Goal: Check status: Check status

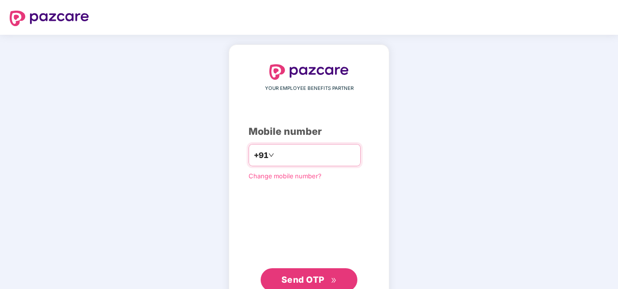
click at [291, 160] on input "number" at bounding box center [315, 155] width 79 height 15
type input "**********"
click at [291, 278] on span "Send OTP" at bounding box center [303, 279] width 43 height 10
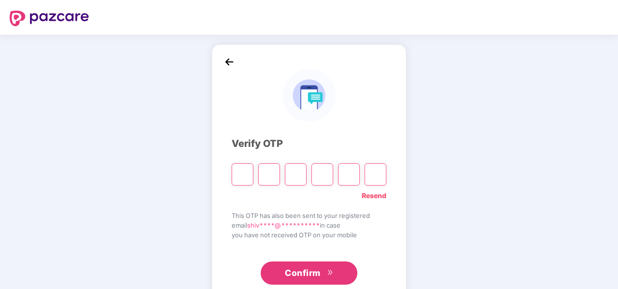
type input "*"
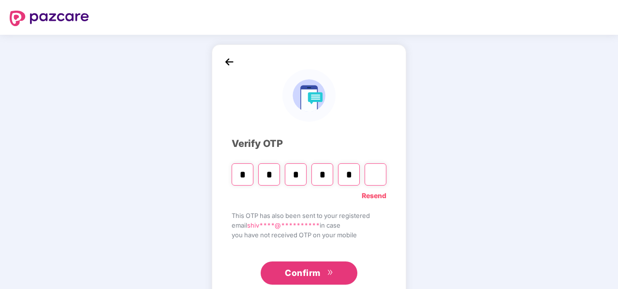
type input "*"
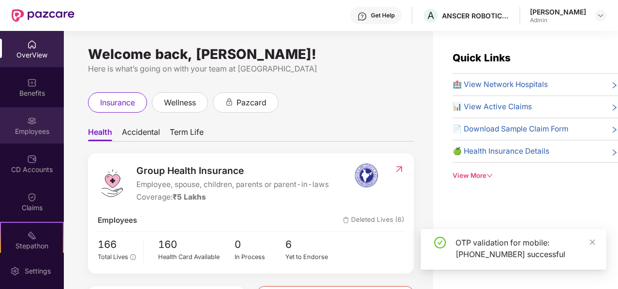
click at [36, 129] on div "Employees" at bounding box center [32, 132] width 64 height 10
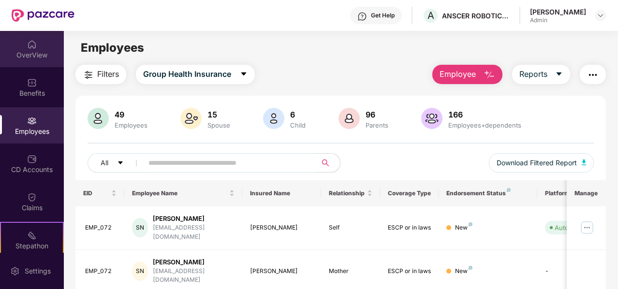
click at [27, 57] on div "OverView" at bounding box center [32, 55] width 64 height 10
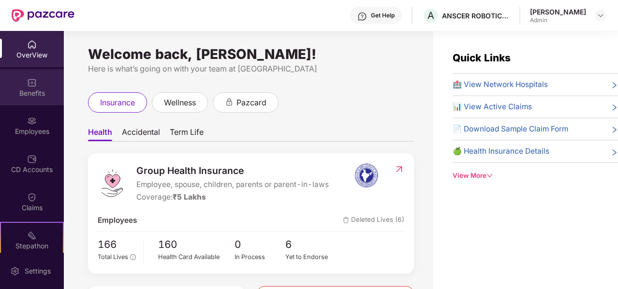
click at [34, 81] on img at bounding box center [32, 83] width 10 height 10
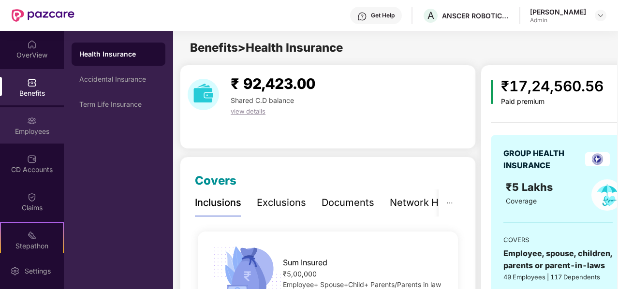
click at [29, 122] on img at bounding box center [32, 121] width 10 height 10
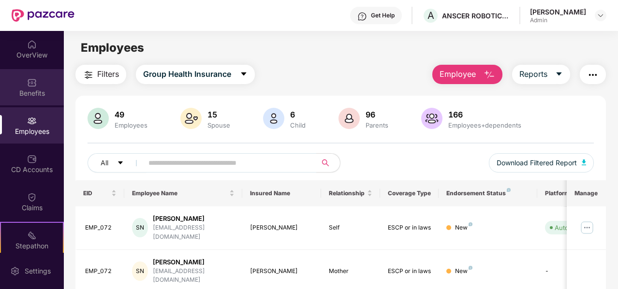
click at [26, 91] on div "Benefits" at bounding box center [32, 94] width 64 height 10
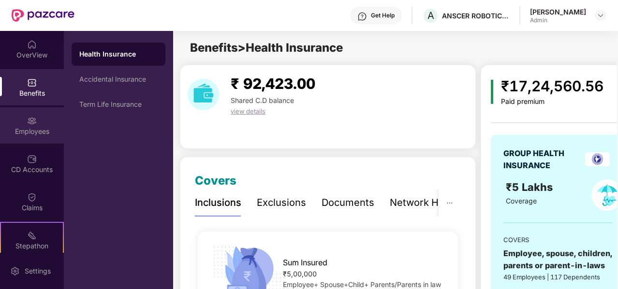
click at [20, 134] on div "Employees" at bounding box center [32, 132] width 64 height 10
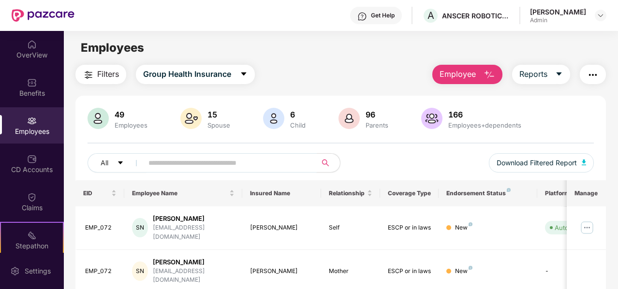
click at [158, 166] on input "text" at bounding box center [225, 163] width 155 height 15
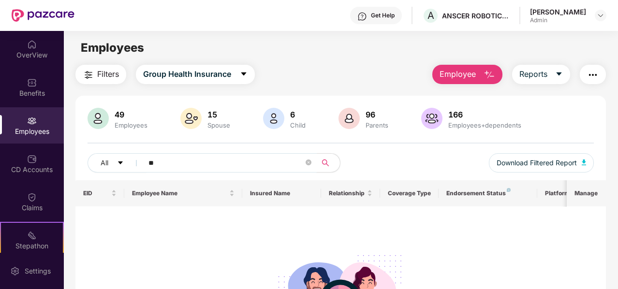
type input "*"
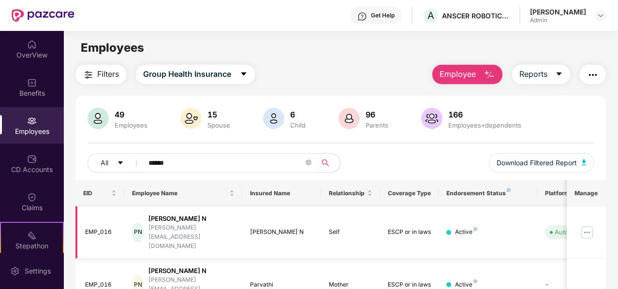
scroll to position [57, 0]
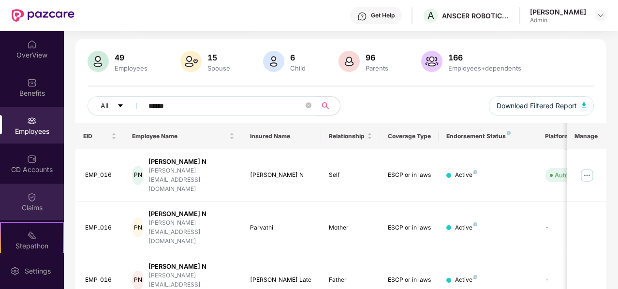
type input "******"
click at [30, 205] on div "Claims" at bounding box center [32, 208] width 64 height 10
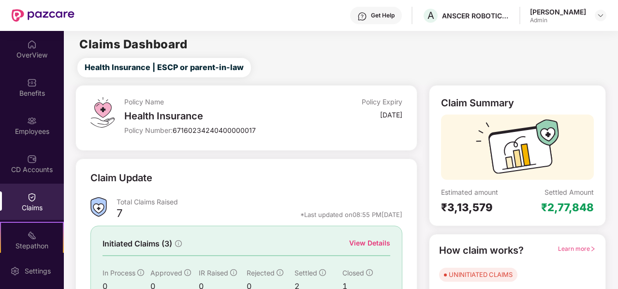
scroll to position [89, 0]
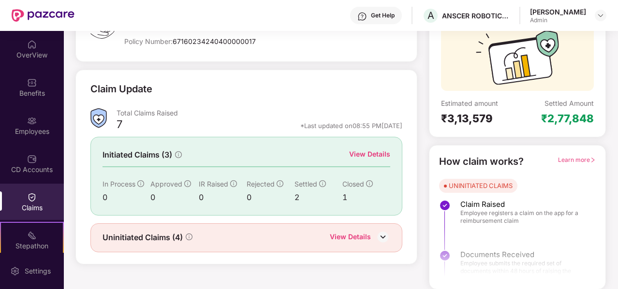
click at [383, 151] on div "View Details" at bounding box center [369, 154] width 41 height 11
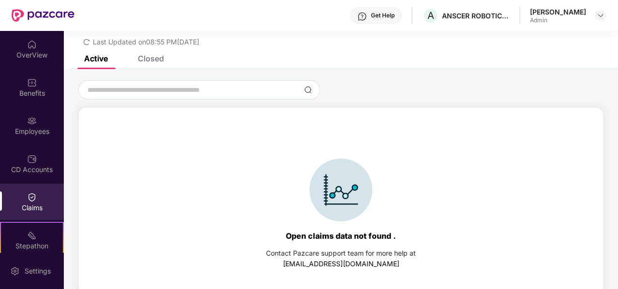
scroll to position [42, 0]
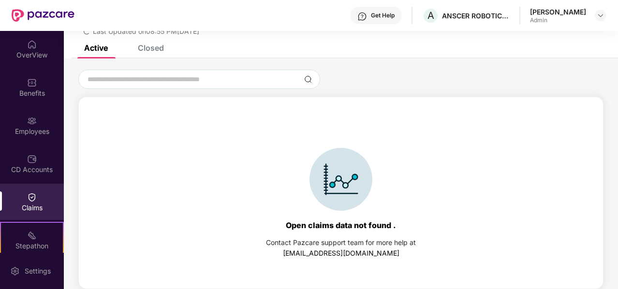
click at [151, 52] on div "Closed" at bounding box center [151, 48] width 26 height 10
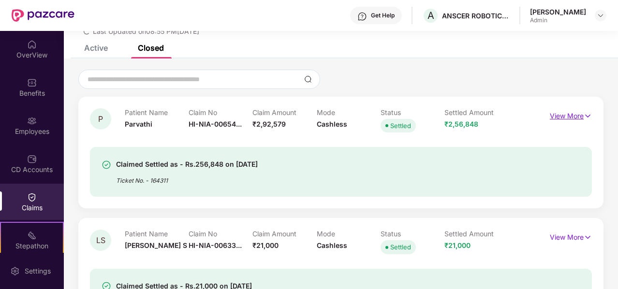
click at [577, 116] on p "View More" at bounding box center [571, 114] width 42 height 13
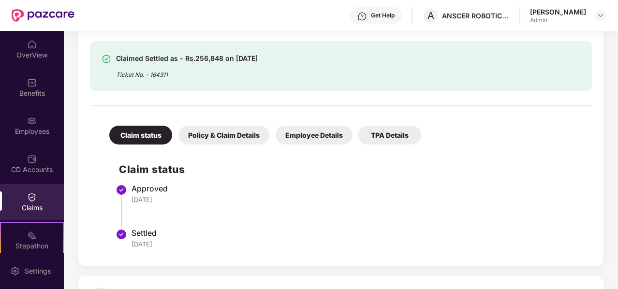
scroll to position [209, 0]
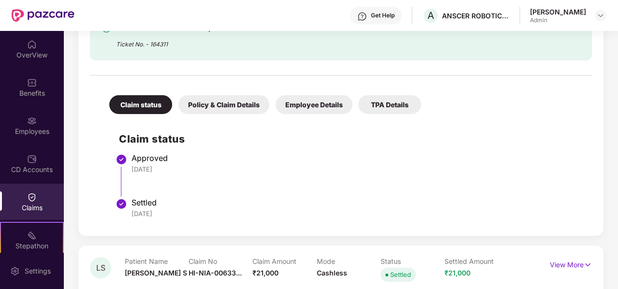
click at [321, 112] on div "Employee Details" at bounding box center [314, 104] width 77 height 19
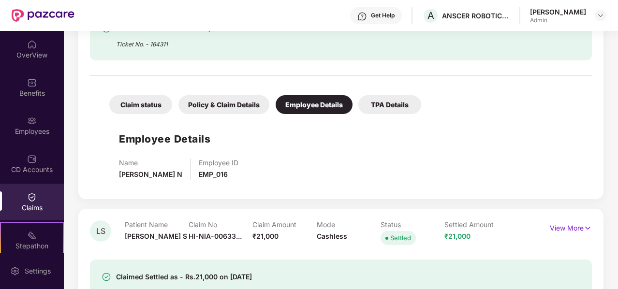
scroll to position [310, 0]
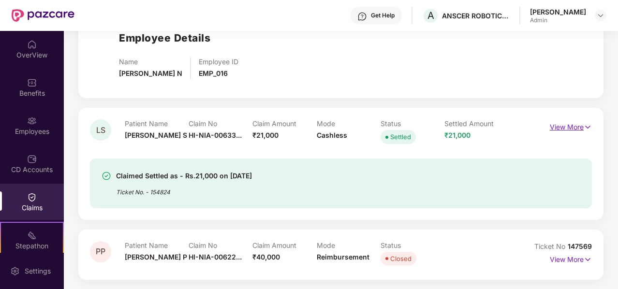
click at [575, 128] on p "View More" at bounding box center [571, 125] width 42 height 13
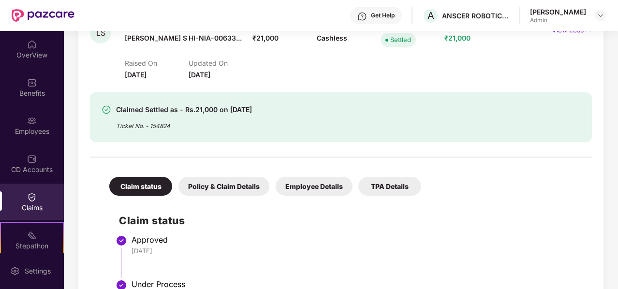
scroll to position [408, 0]
click at [329, 189] on div "Employee Details" at bounding box center [314, 186] width 77 height 19
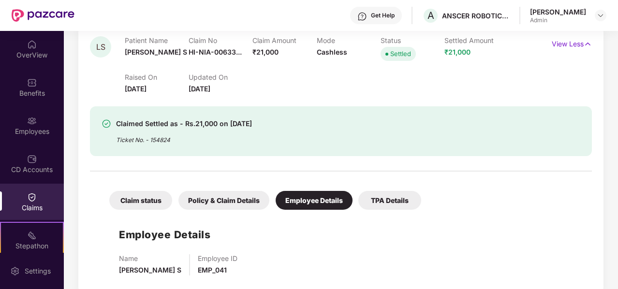
scroll to position [468, 0]
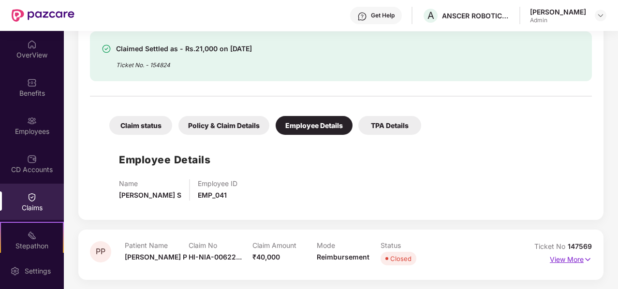
click at [584, 264] on img at bounding box center [588, 259] width 8 height 11
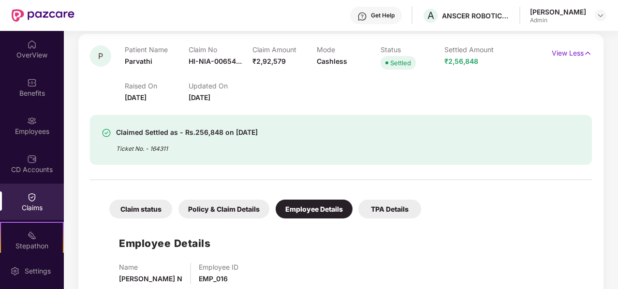
scroll to position [0, 0]
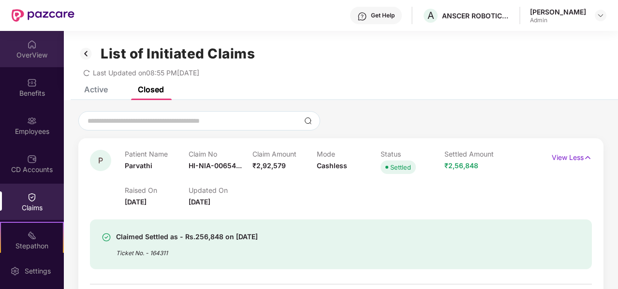
click at [32, 59] on div "OverView" at bounding box center [32, 55] width 64 height 10
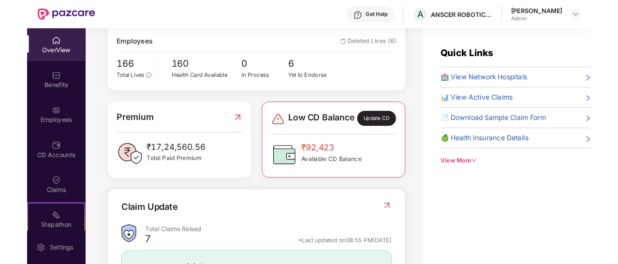
scroll to position [174, 0]
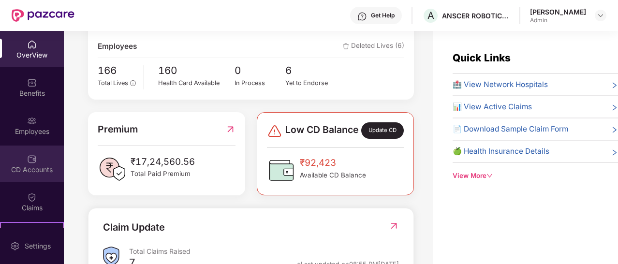
click at [34, 161] on img at bounding box center [32, 159] width 10 height 10
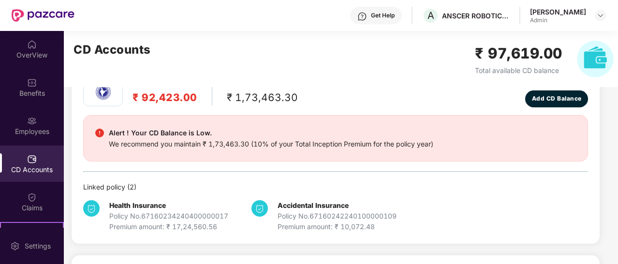
scroll to position [0, 0]
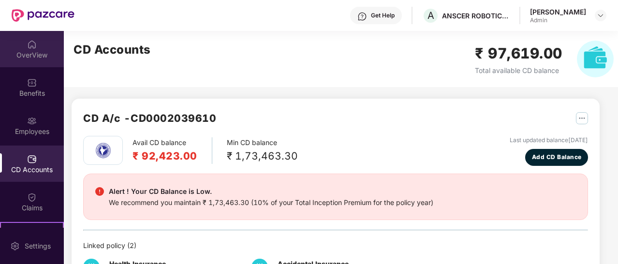
click at [33, 59] on div "OverView" at bounding box center [32, 49] width 64 height 36
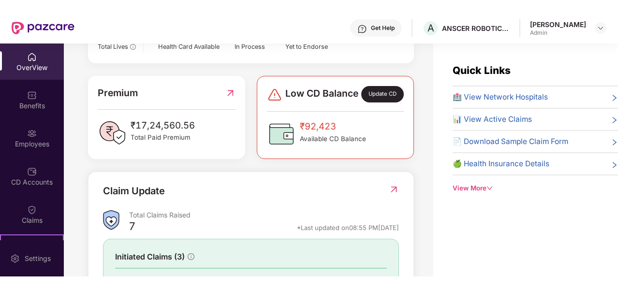
scroll to position [226, 0]
